Goal: Information Seeking & Learning: Learn about a topic

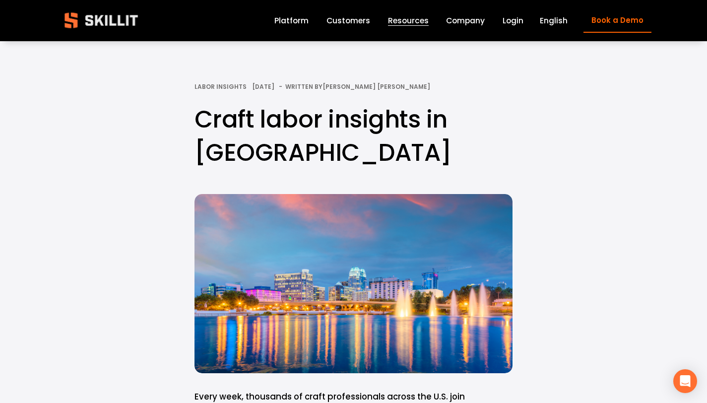
click at [340, 22] on link "Customers" at bounding box center [349, 20] width 44 height 13
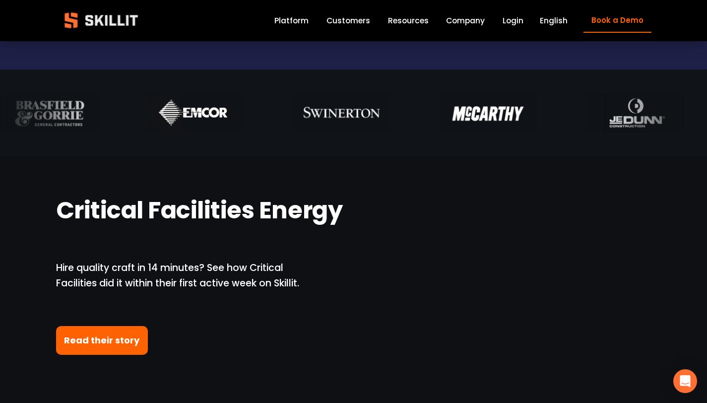
scroll to position [548, 0]
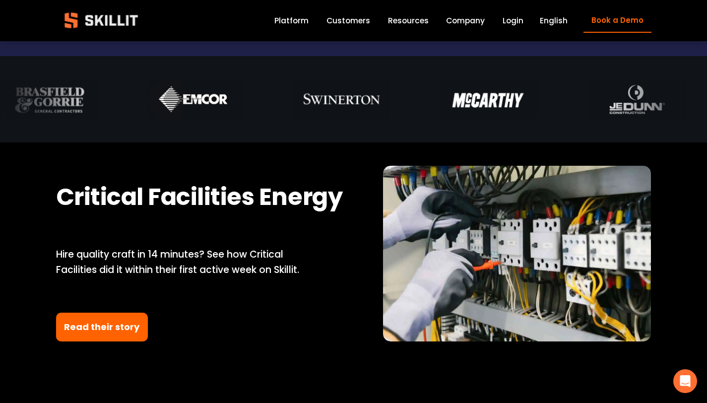
click at [128, 324] on link "Read their story" at bounding box center [102, 327] width 92 height 29
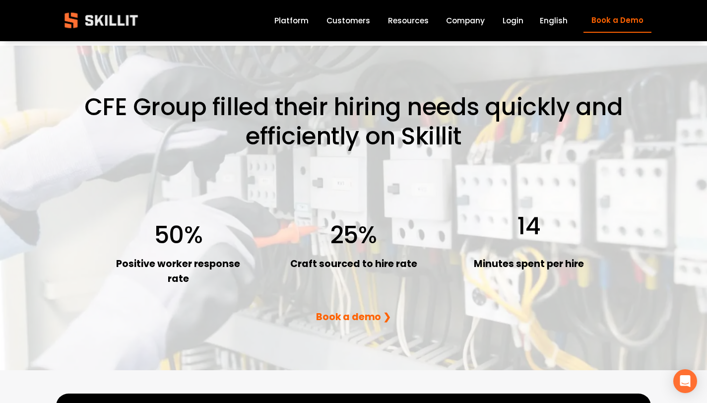
scroll to position [1289, 0]
click at [0, 0] on span "Blog" at bounding box center [0, 0] width 0 height 0
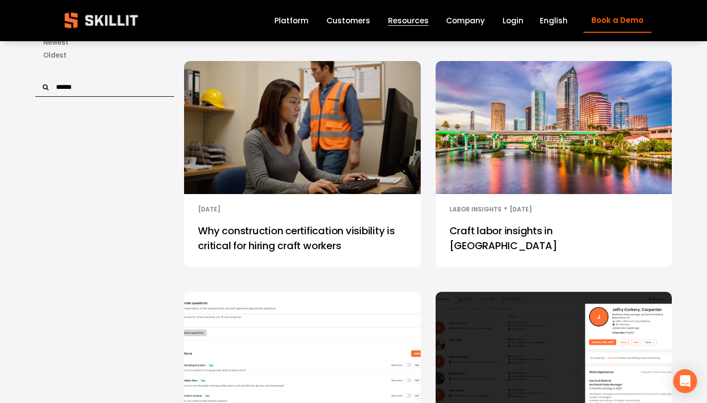
scroll to position [478, 0]
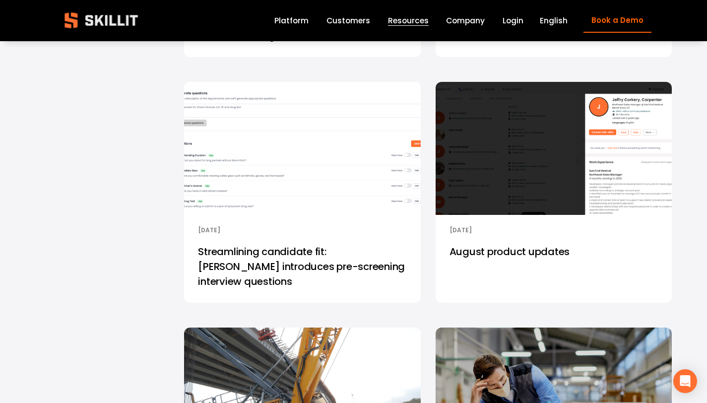
click at [492, 240] on link "August product updates" at bounding box center [554, 269] width 236 height 67
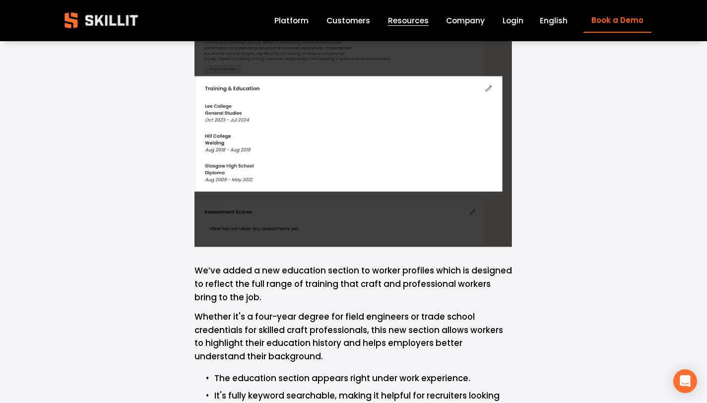
scroll to position [751, 0]
